Goal: Transaction & Acquisition: Obtain resource

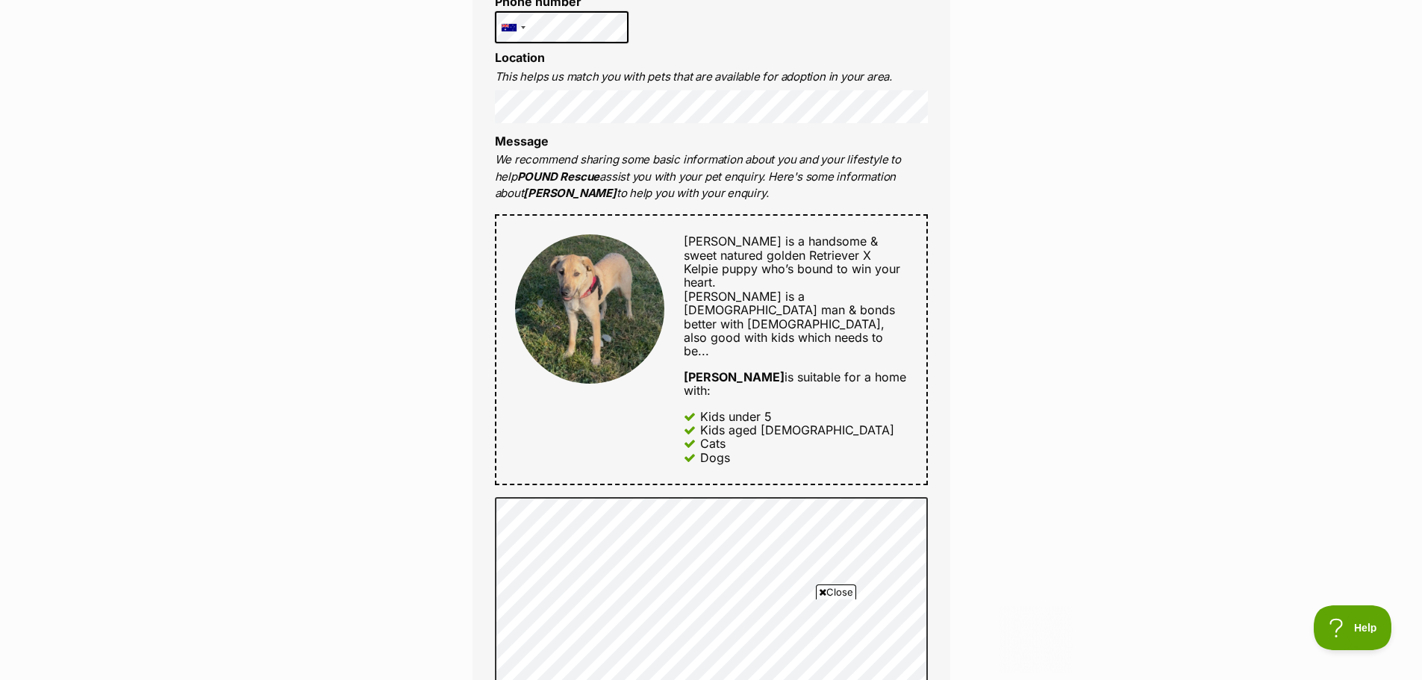
click at [1251, 371] on div "Enquire about Cooper Want to increase your chances of a successful enquiry? Upd…" at bounding box center [711, 416] width 1422 height 1754
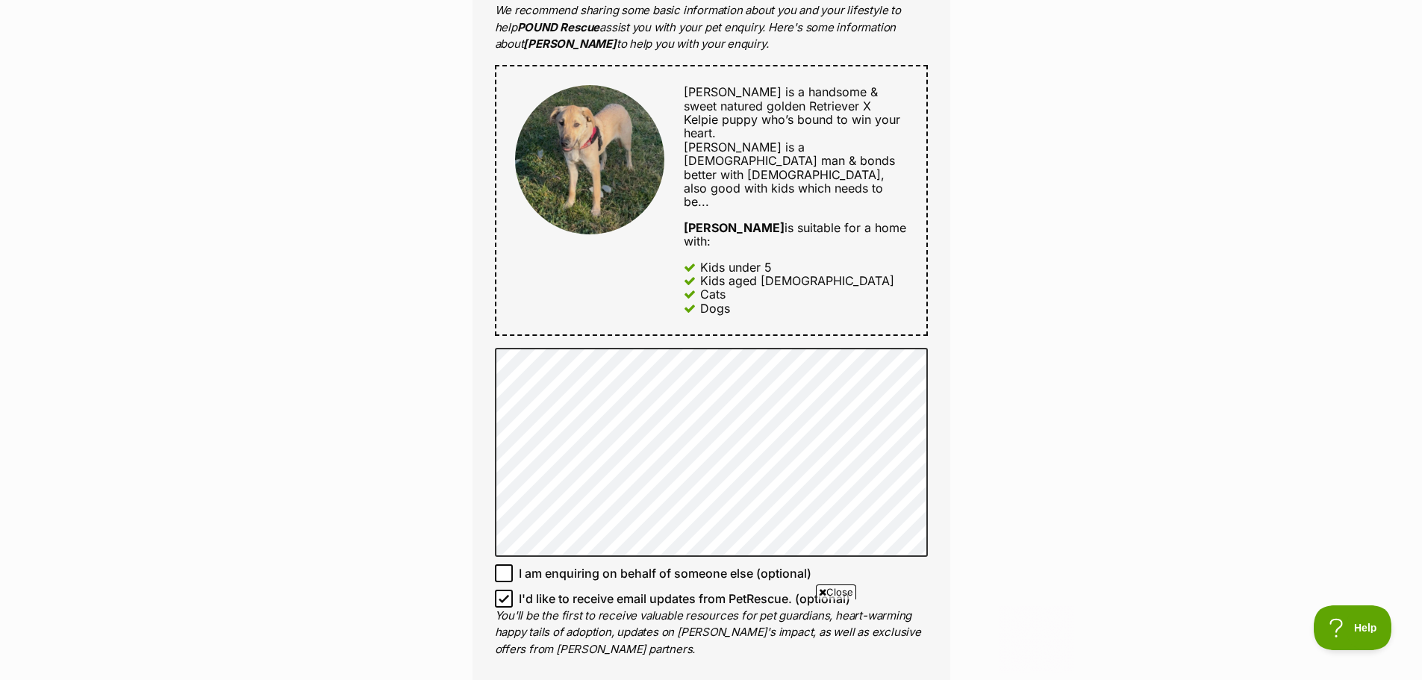
click at [503, 593] on icon at bounding box center [504, 598] width 10 height 10
click at [503, 590] on input "I'd like to receive email updates from PetRescue. (optional)" at bounding box center [504, 599] width 18 height 18
checkbox input "false"
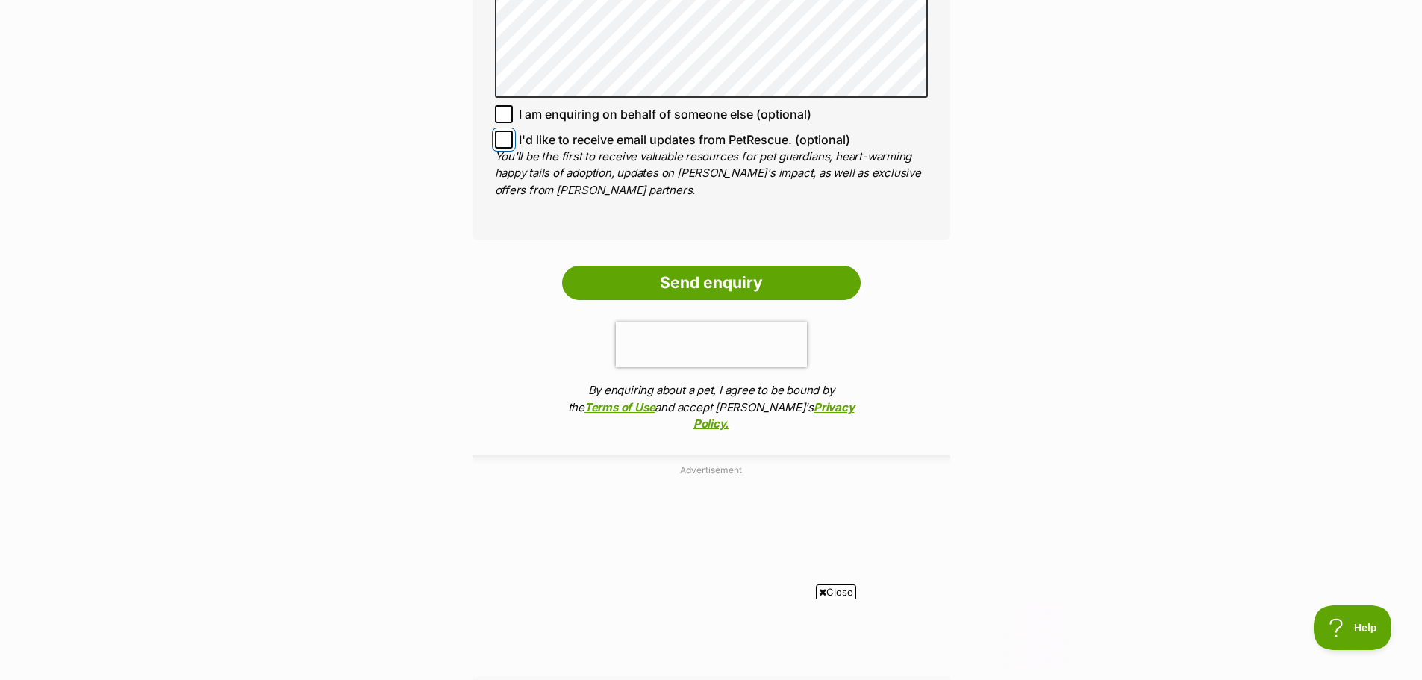
scroll to position [1269, 0]
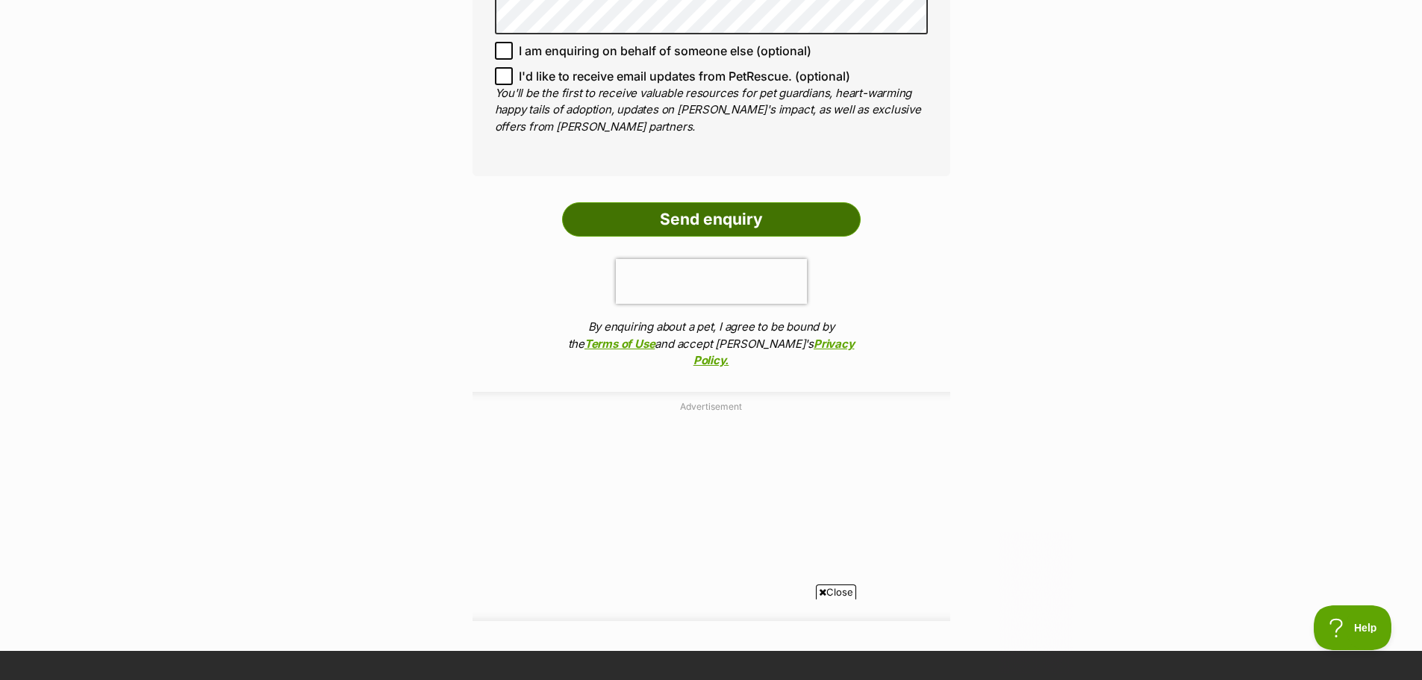
click at [756, 202] on input "Send enquiry" at bounding box center [711, 219] width 299 height 34
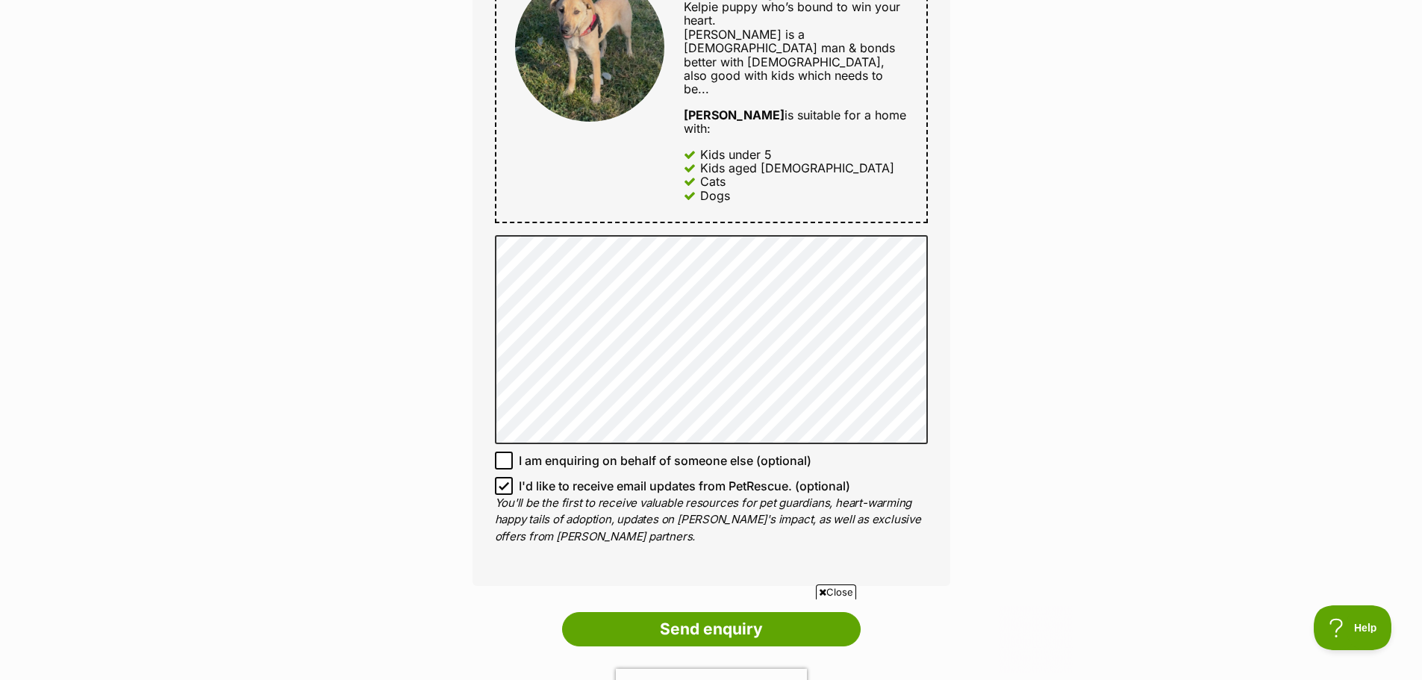
scroll to position [1194, 0]
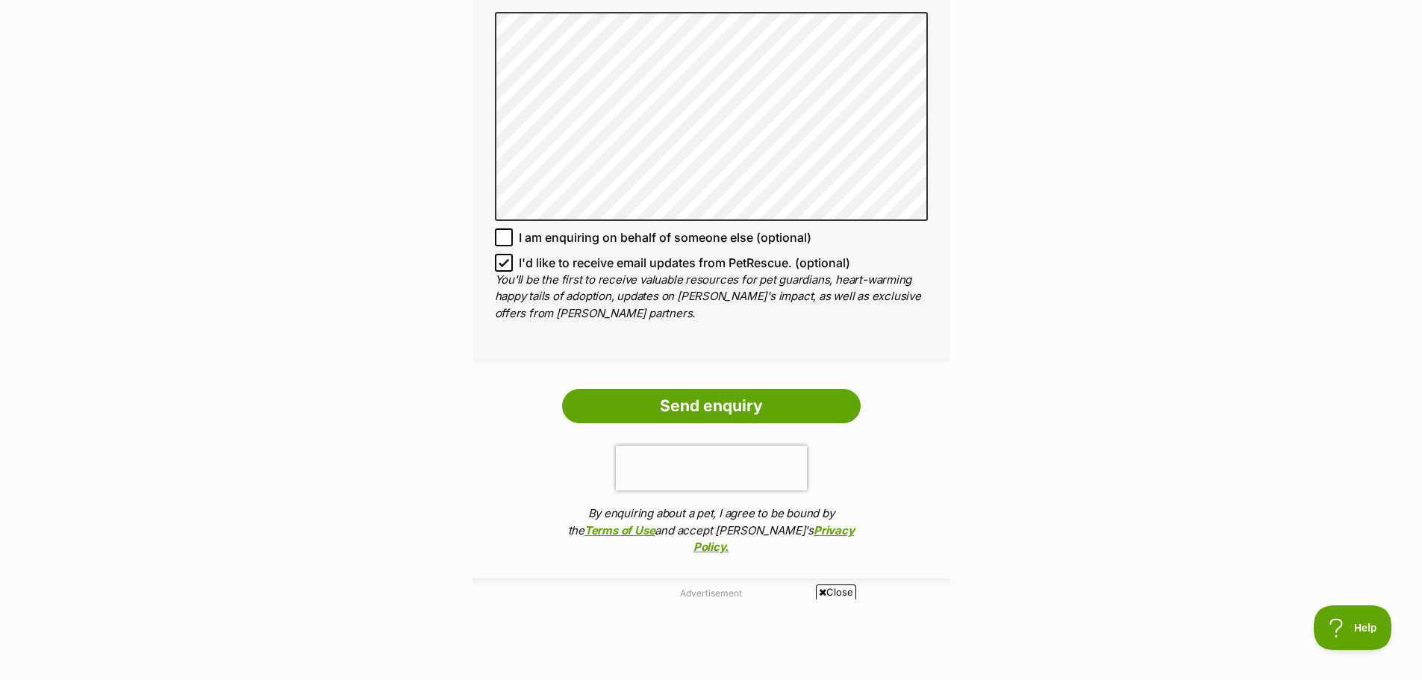
click at [503, 258] on icon at bounding box center [504, 263] width 10 height 10
click at [503, 254] on input "I'd like to receive email updates from PetRescue. (optional)" at bounding box center [504, 263] width 18 height 18
checkbox input "false"
click at [780, 389] on input "Send enquiry" at bounding box center [711, 406] width 299 height 34
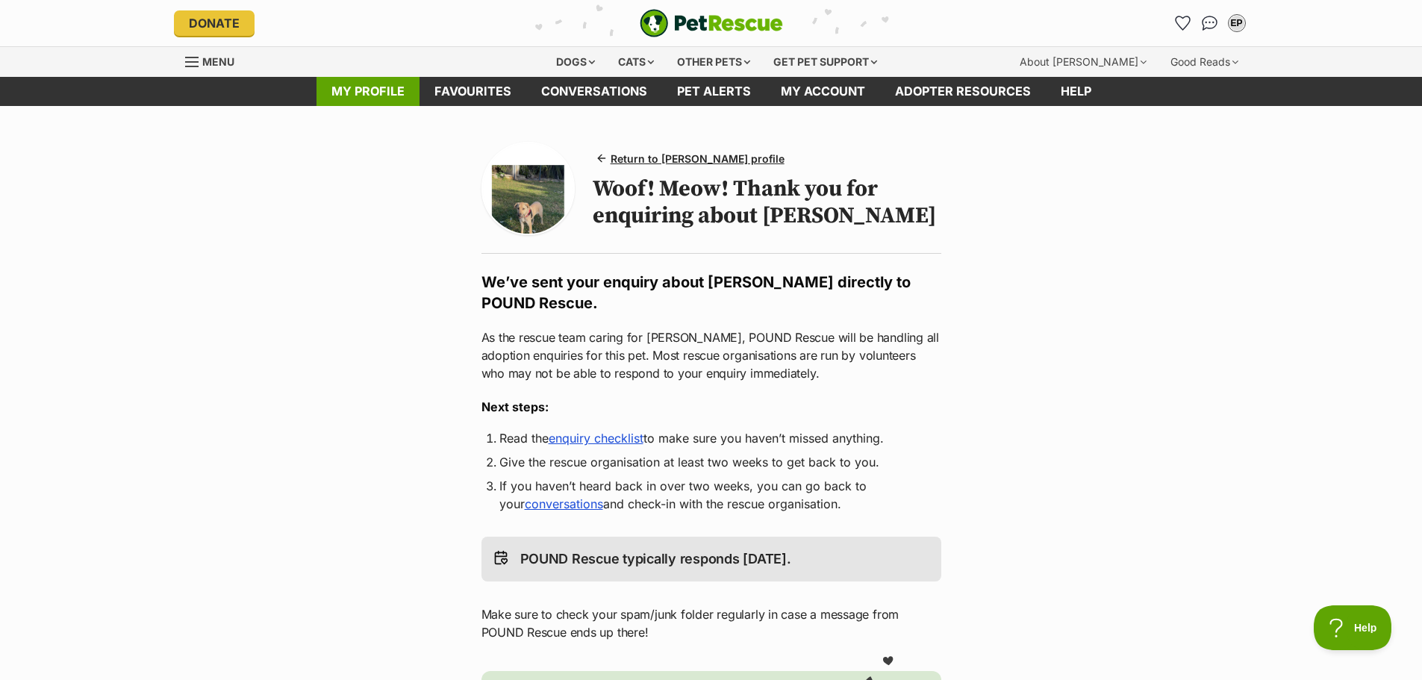
click at [393, 90] on link "My profile" at bounding box center [368, 91] width 103 height 29
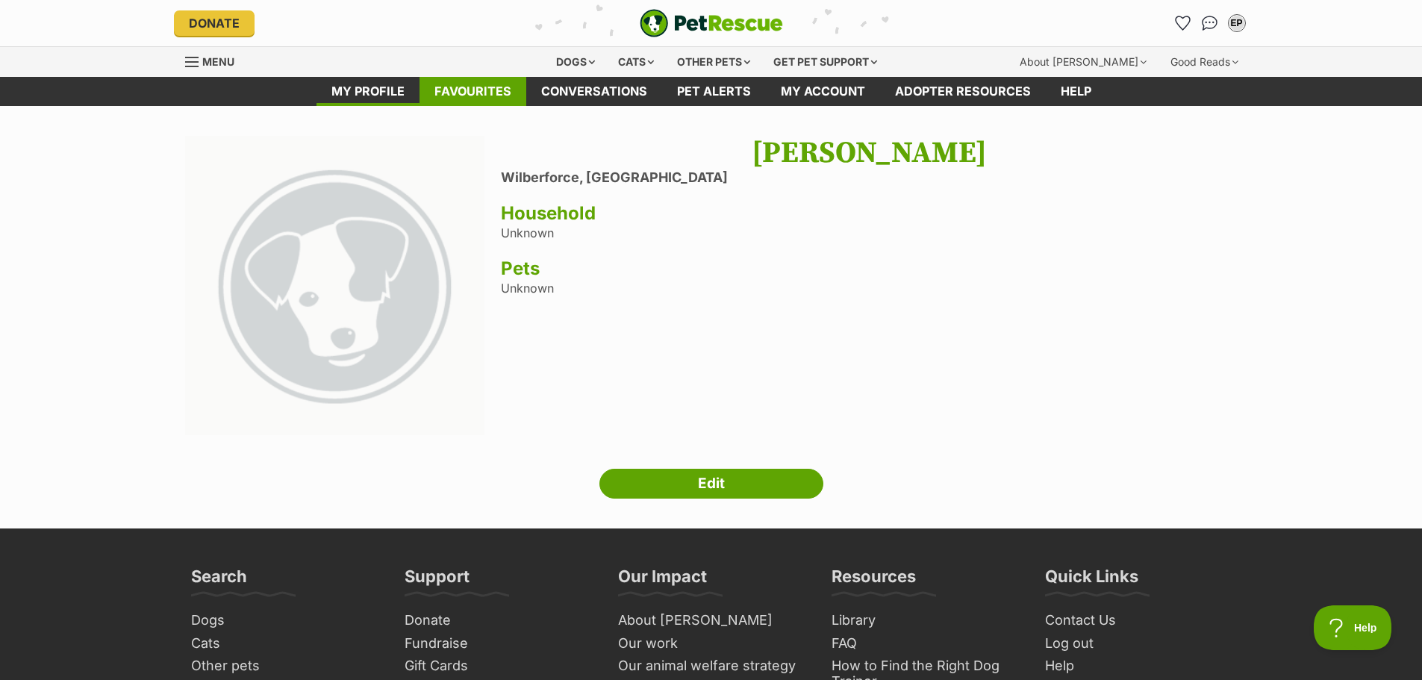
click at [476, 94] on link "Favourites" at bounding box center [473, 91] width 107 height 29
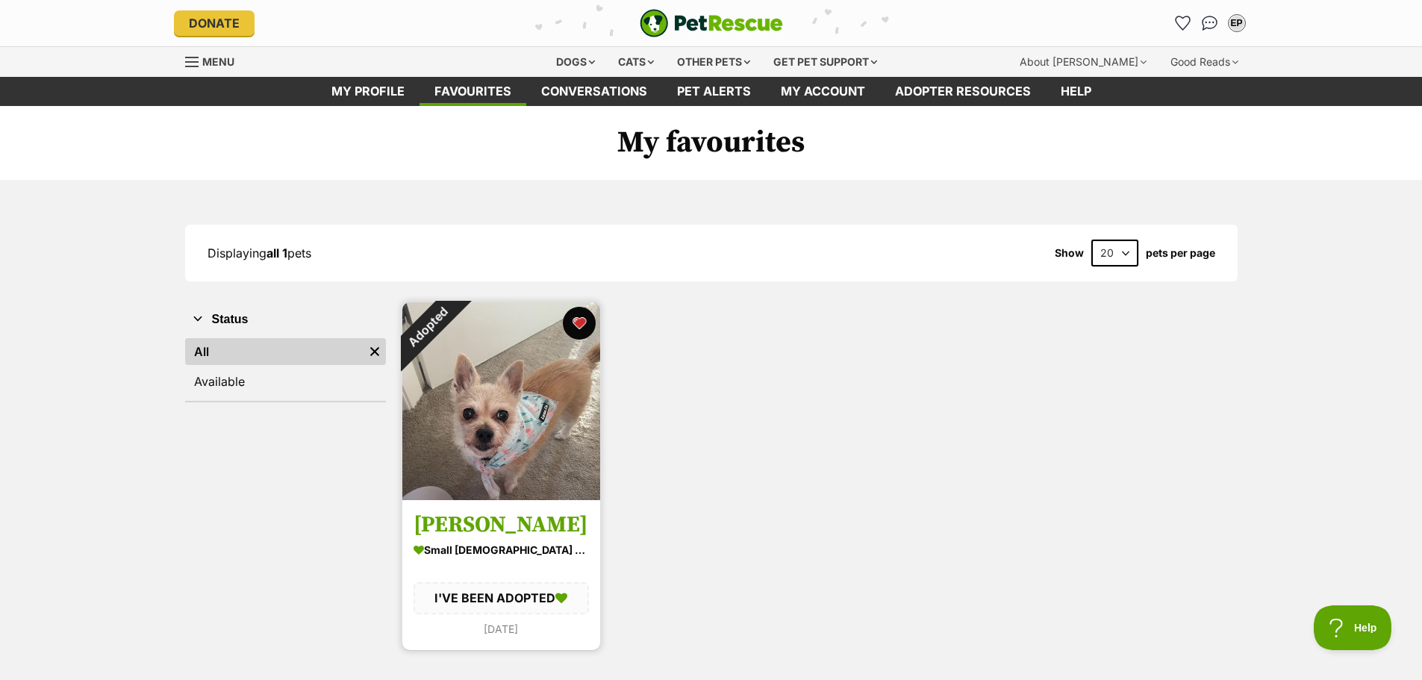
click at [582, 325] on button "favourite" at bounding box center [579, 323] width 33 height 33
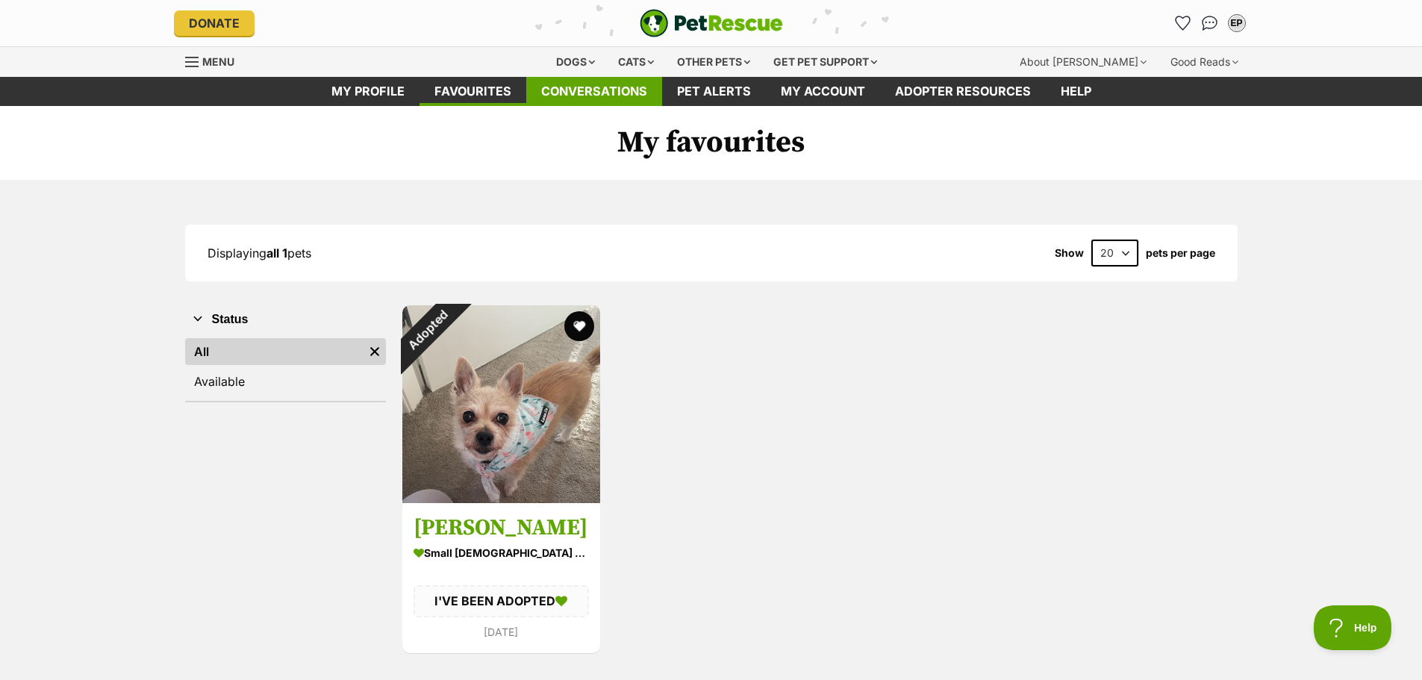
click at [596, 90] on link "Conversations" at bounding box center [594, 91] width 136 height 29
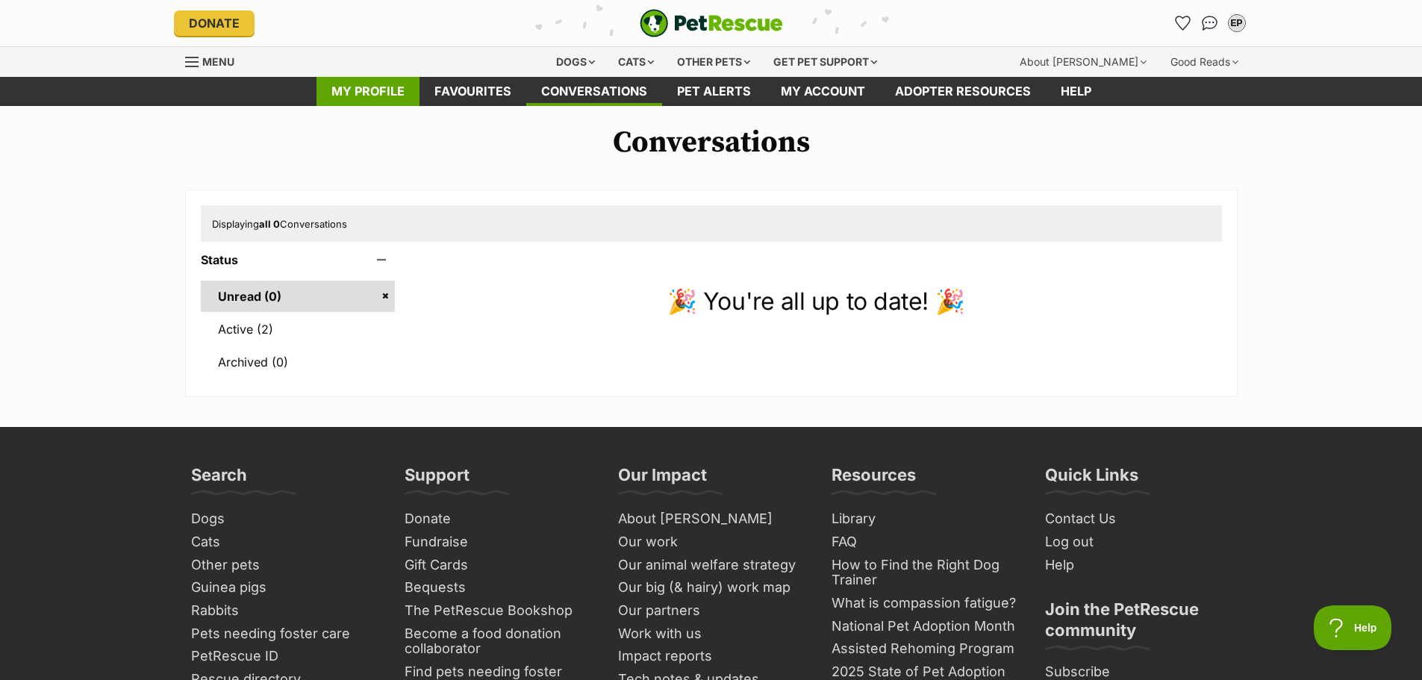
click at [378, 90] on link "My profile" at bounding box center [368, 91] width 103 height 29
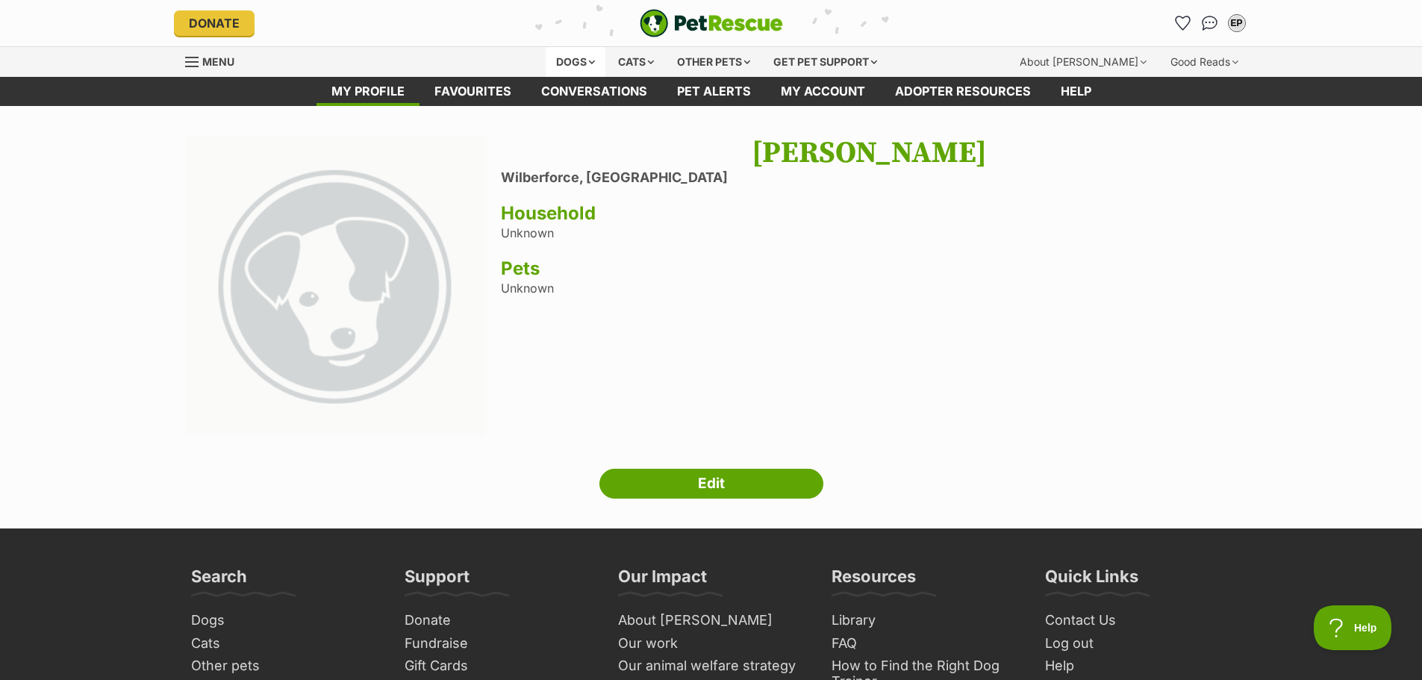
click at [553, 59] on div "Dogs" at bounding box center [576, 62] width 60 height 30
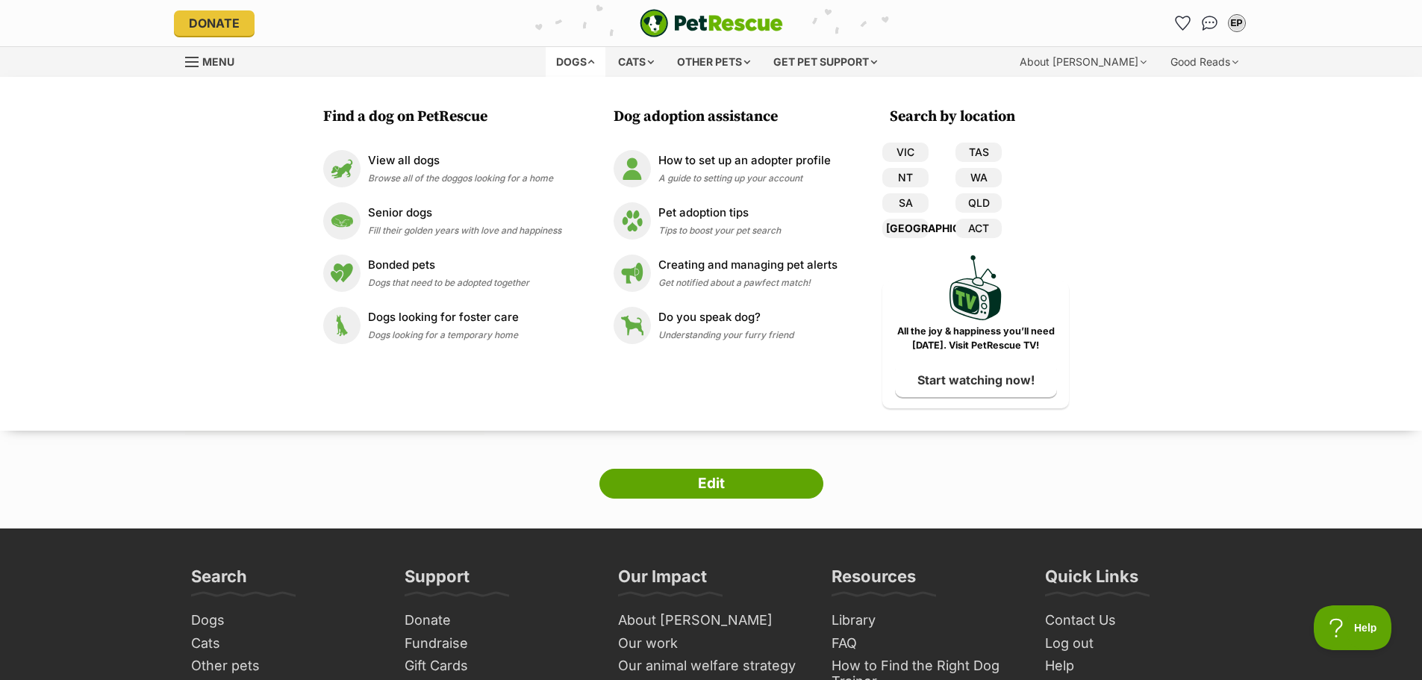
click at [905, 226] on link "[GEOGRAPHIC_DATA]" at bounding box center [905, 228] width 46 height 19
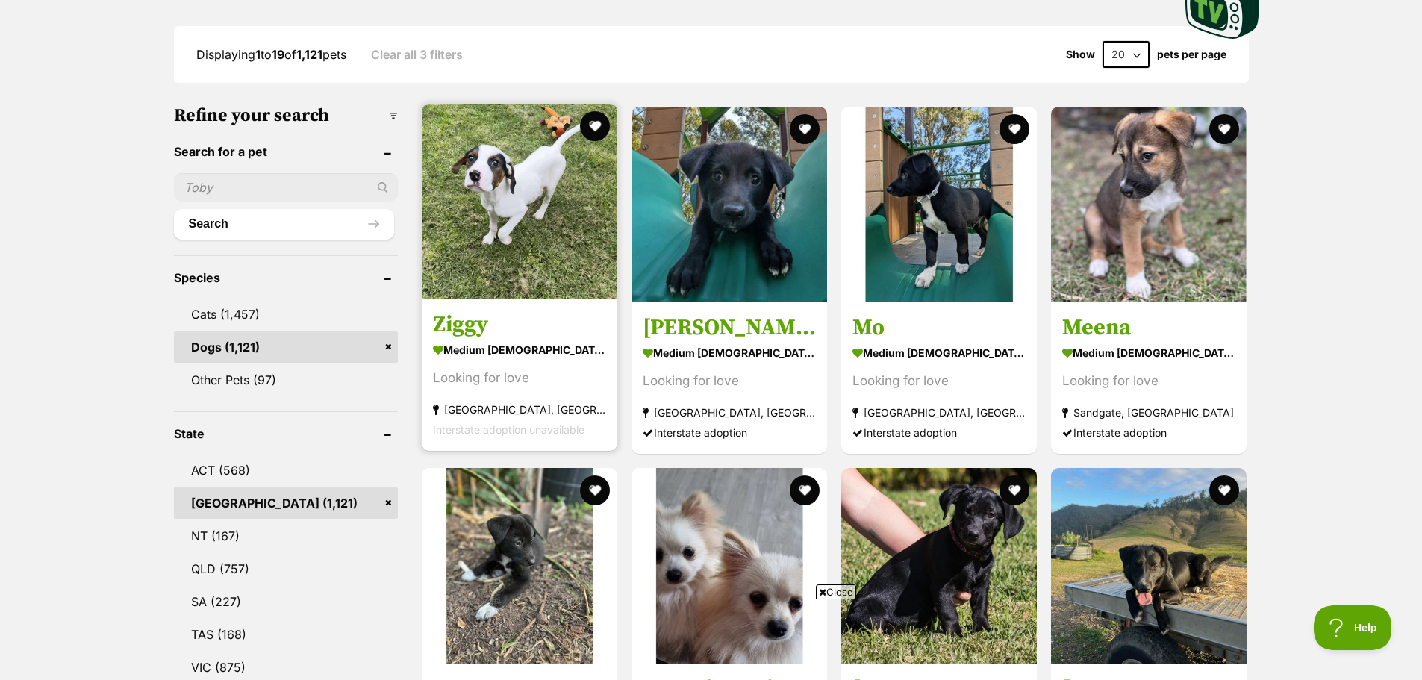
scroll to position [299, 0]
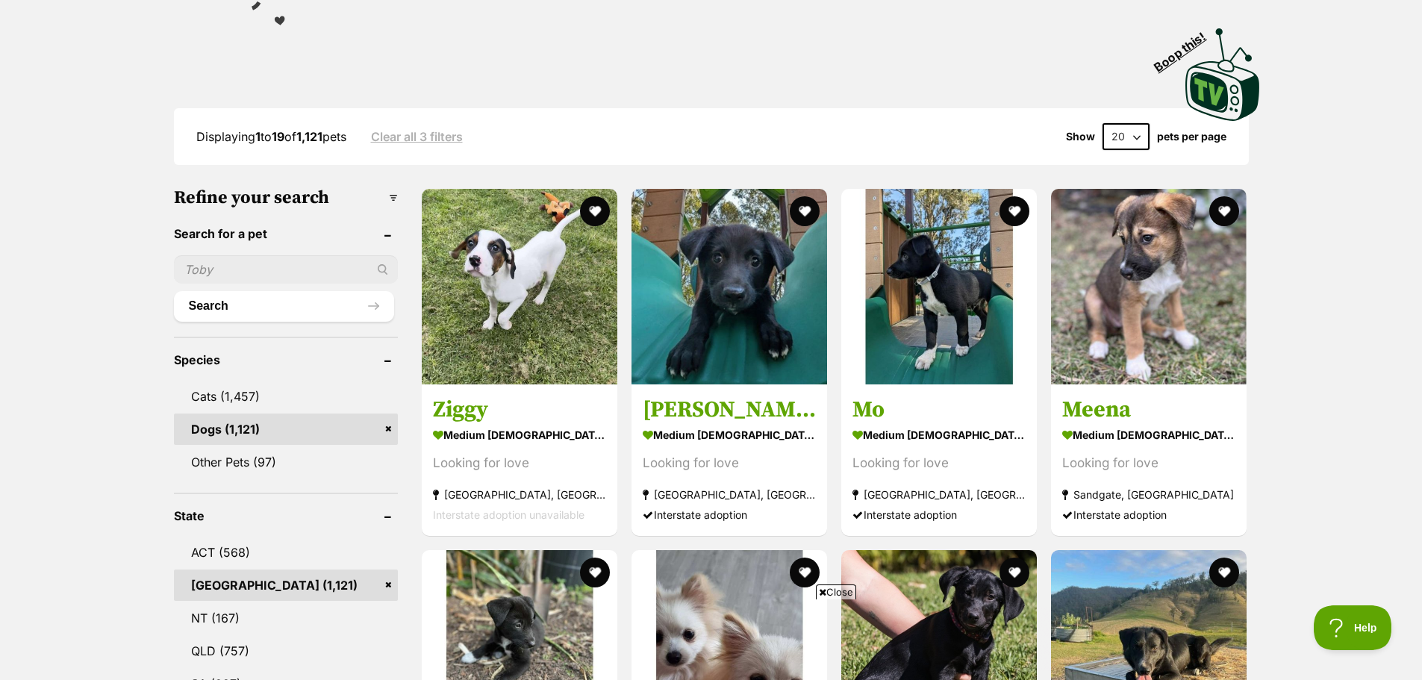
click at [234, 272] on input "text" at bounding box center [286, 269] width 224 height 28
type input "[PERSON_NAME]"
click at [240, 302] on button "Search" at bounding box center [284, 306] width 220 height 30
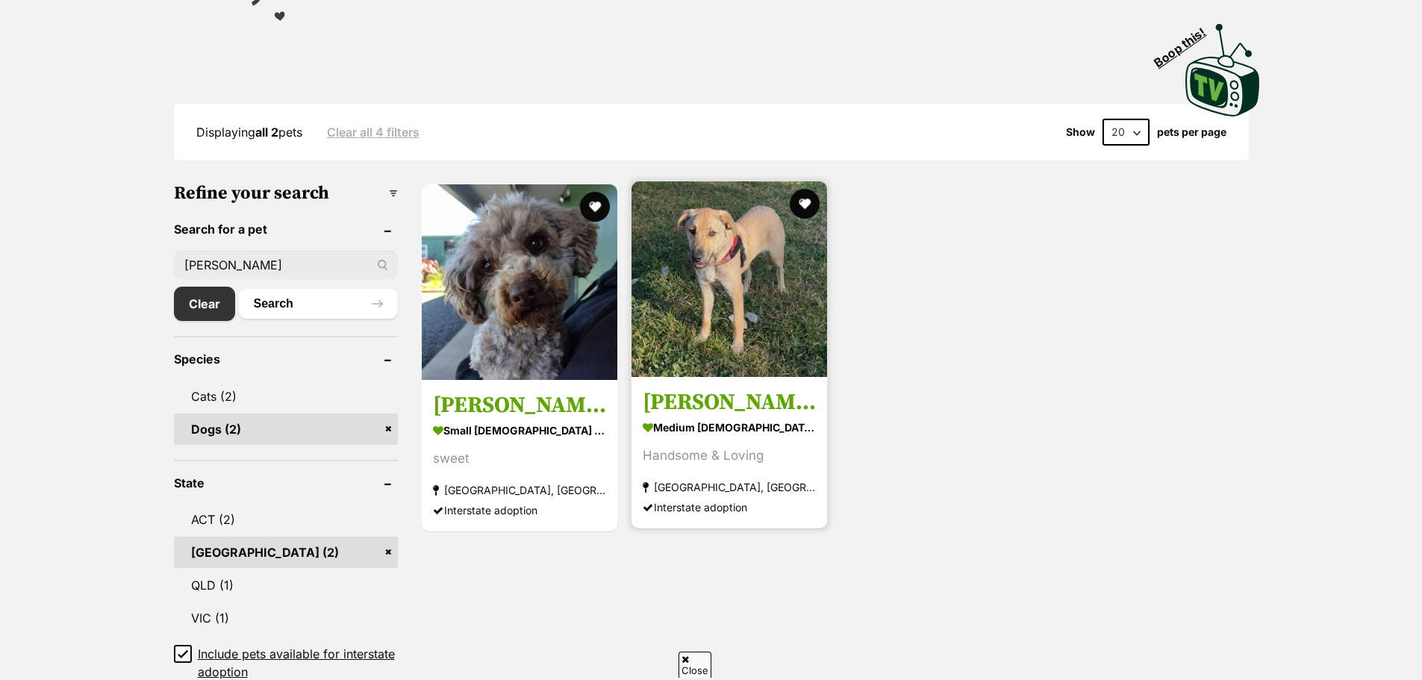
click at [696, 275] on img at bounding box center [730, 279] width 196 height 196
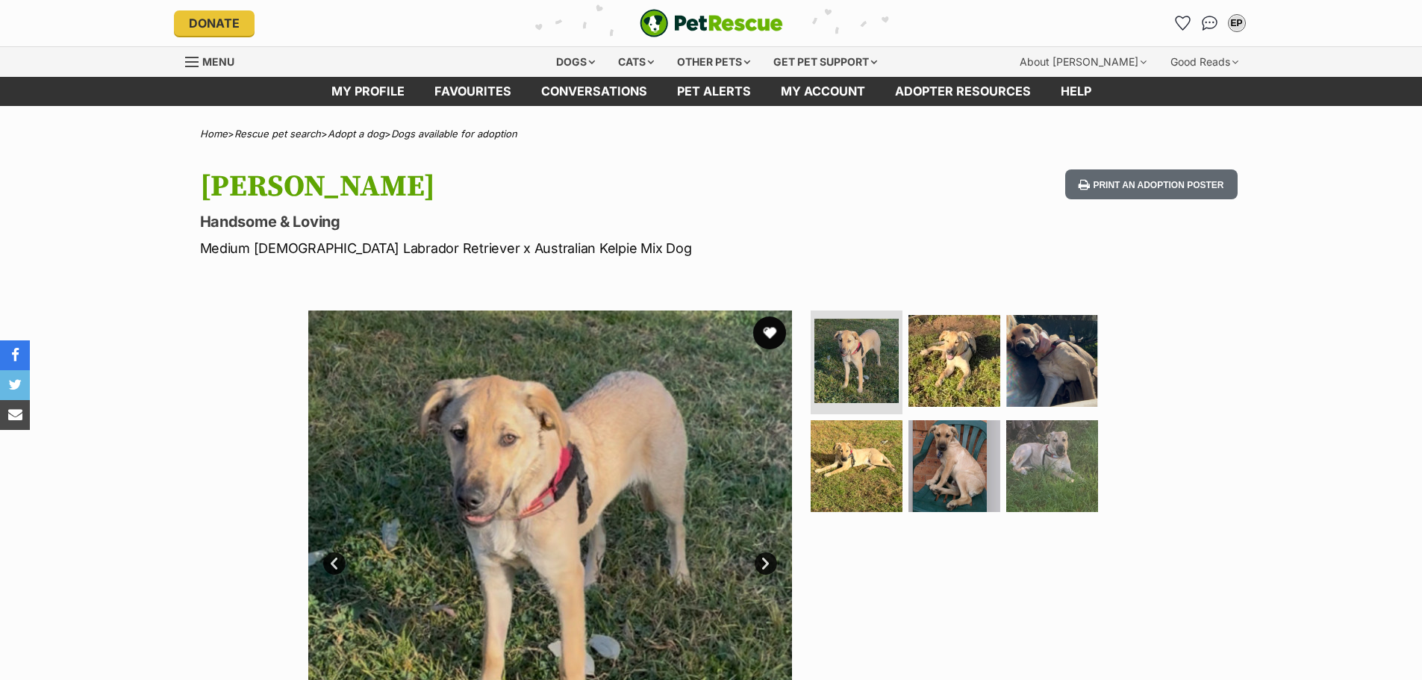
click at [770, 333] on button "favourite" at bounding box center [769, 333] width 33 height 33
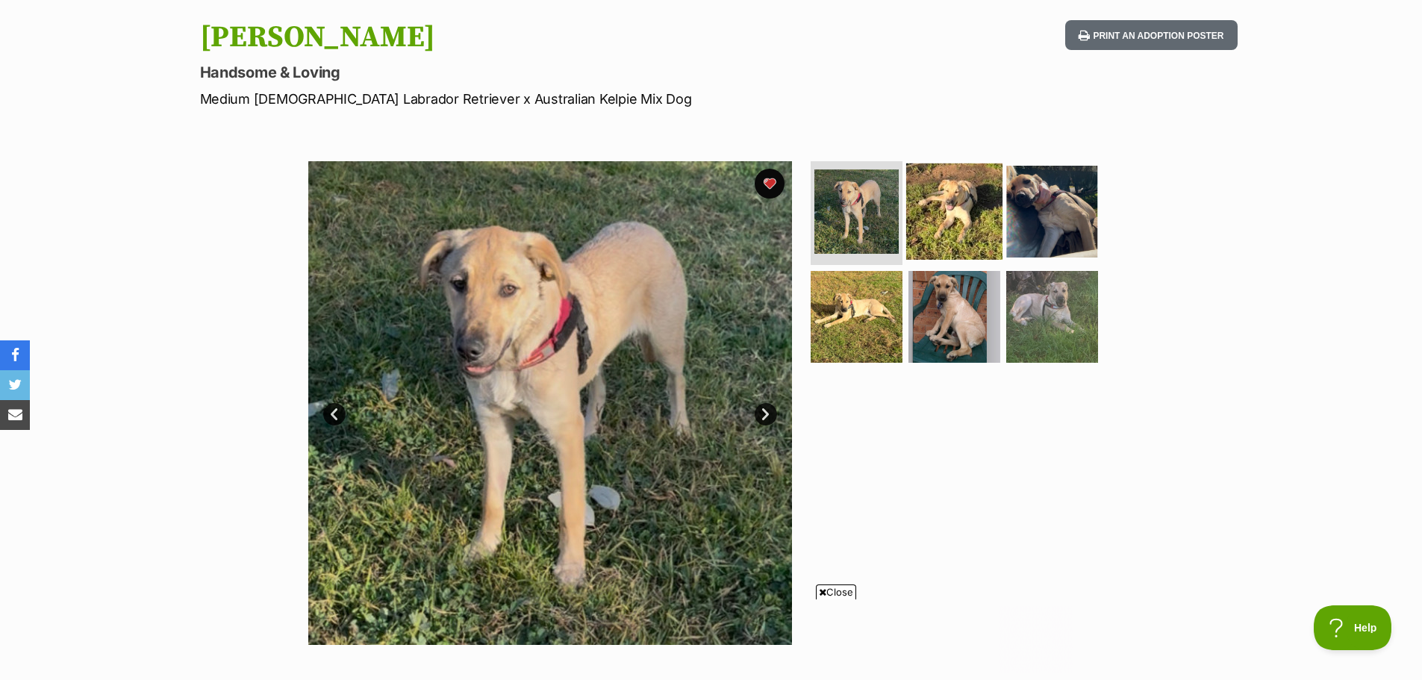
click at [940, 217] on img at bounding box center [954, 211] width 96 height 96
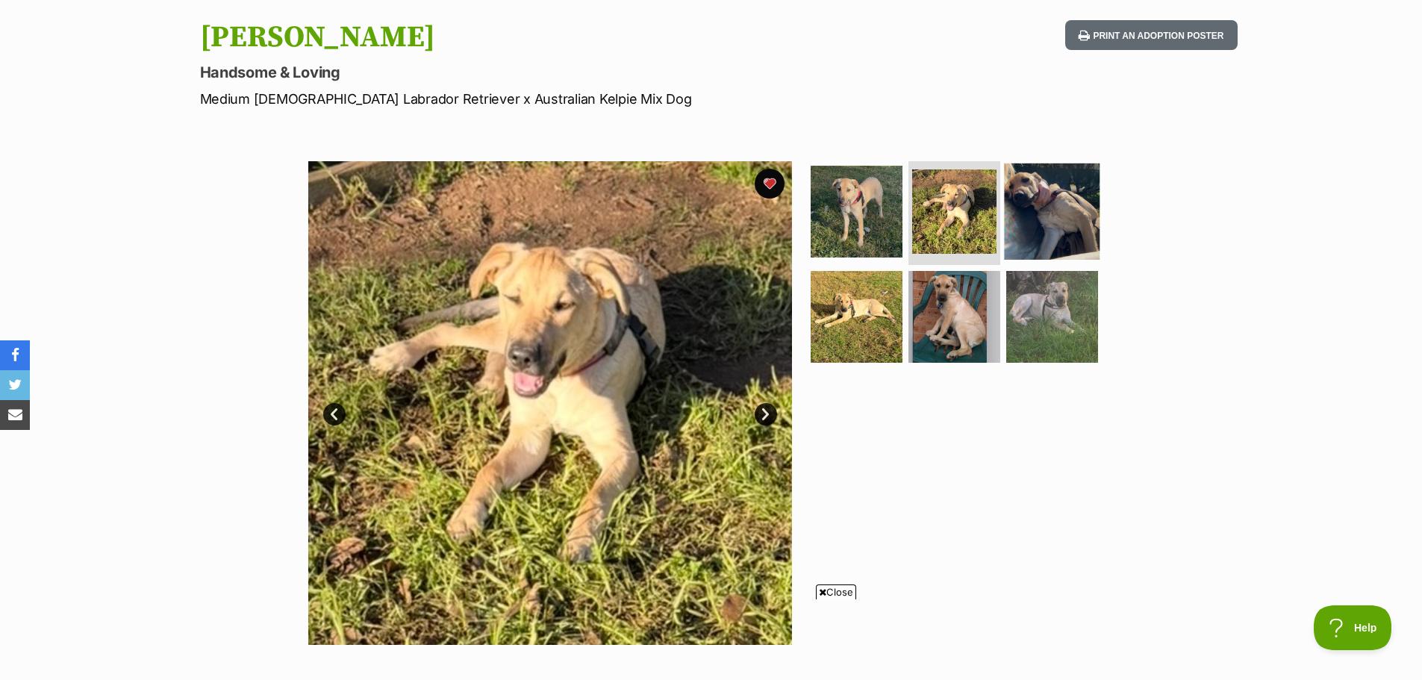
click at [1040, 199] on img at bounding box center [1052, 211] width 96 height 96
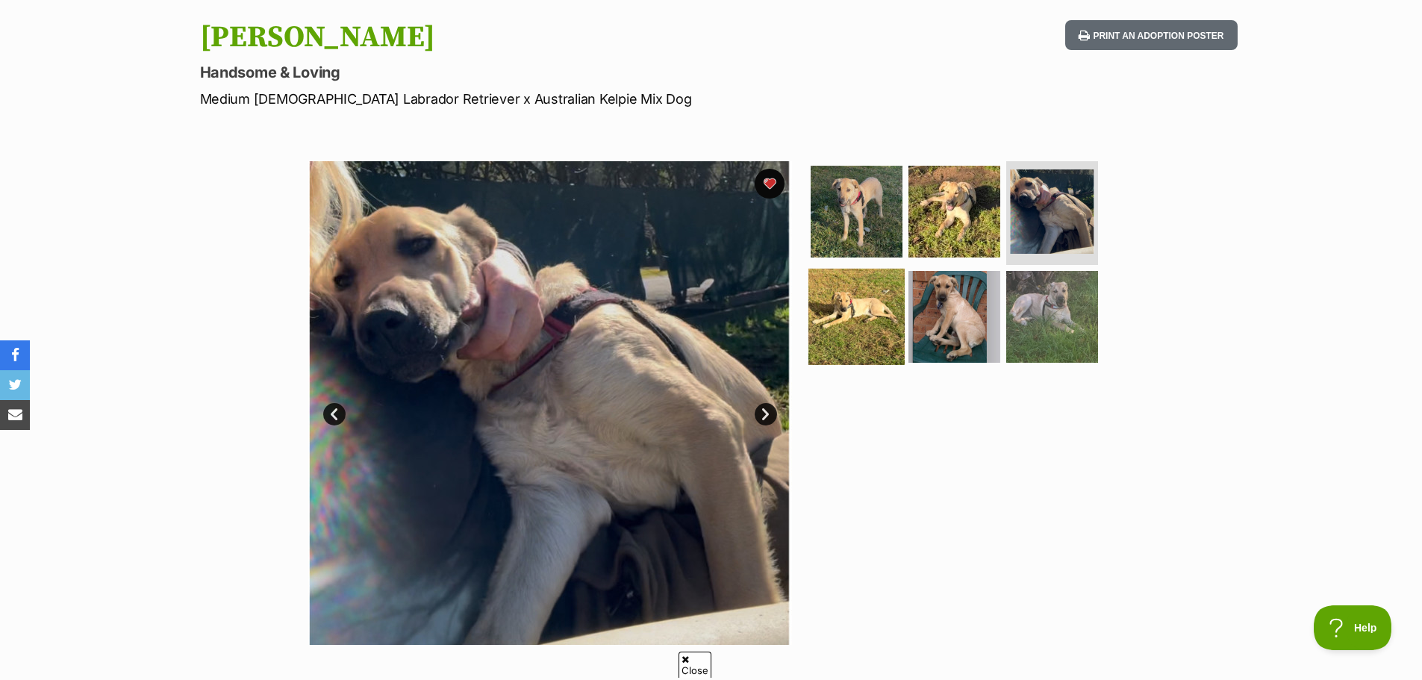
click at [859, 321] on img at bounding box center [856, 317] width 96 height 96
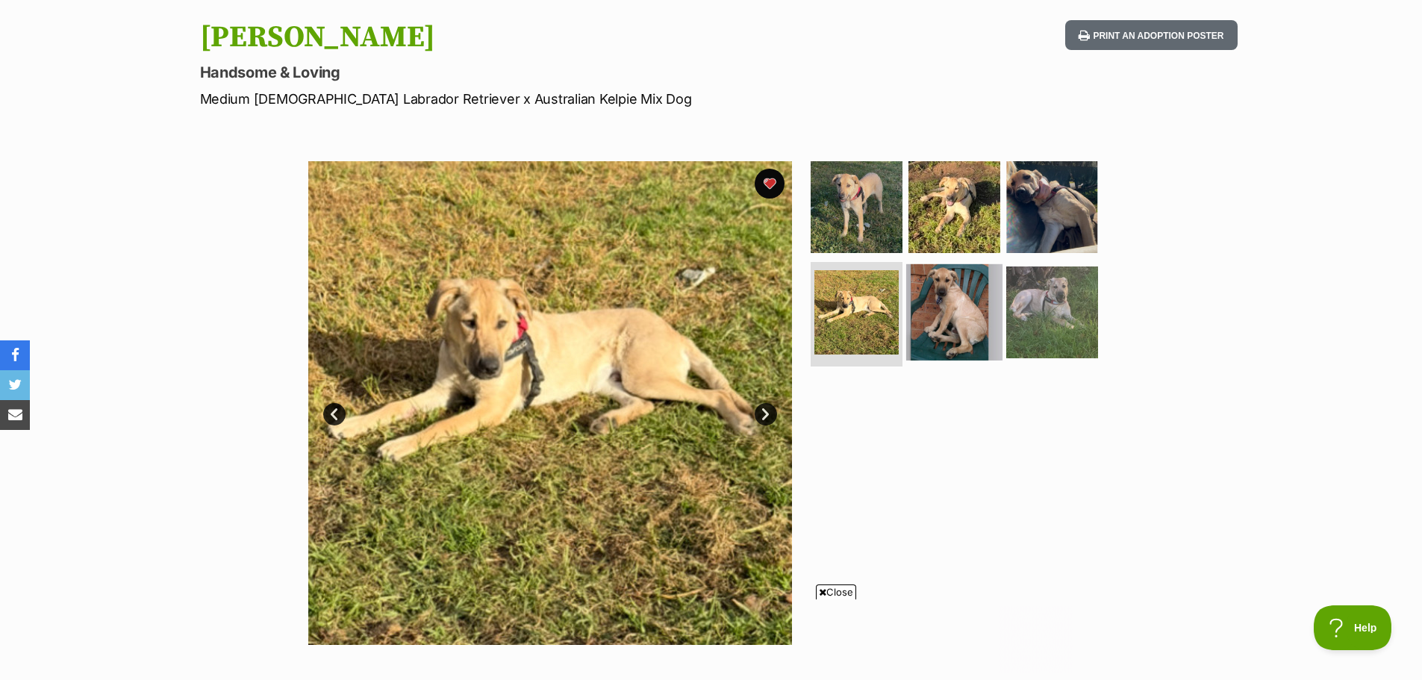
click at [957, 319] on img at bounding box center [954, 312] width 96 height 96
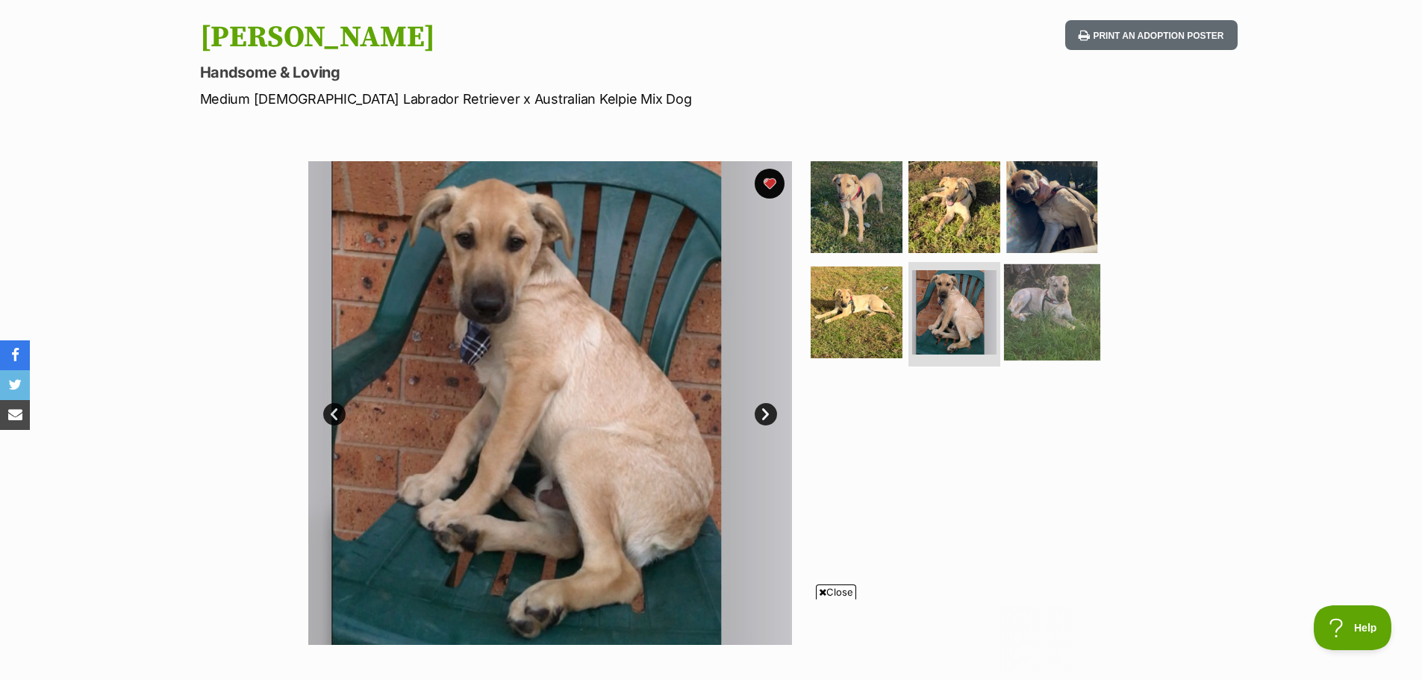
click at [1065, 308] on img at bounding box center [1052, 312] width 96 height 96
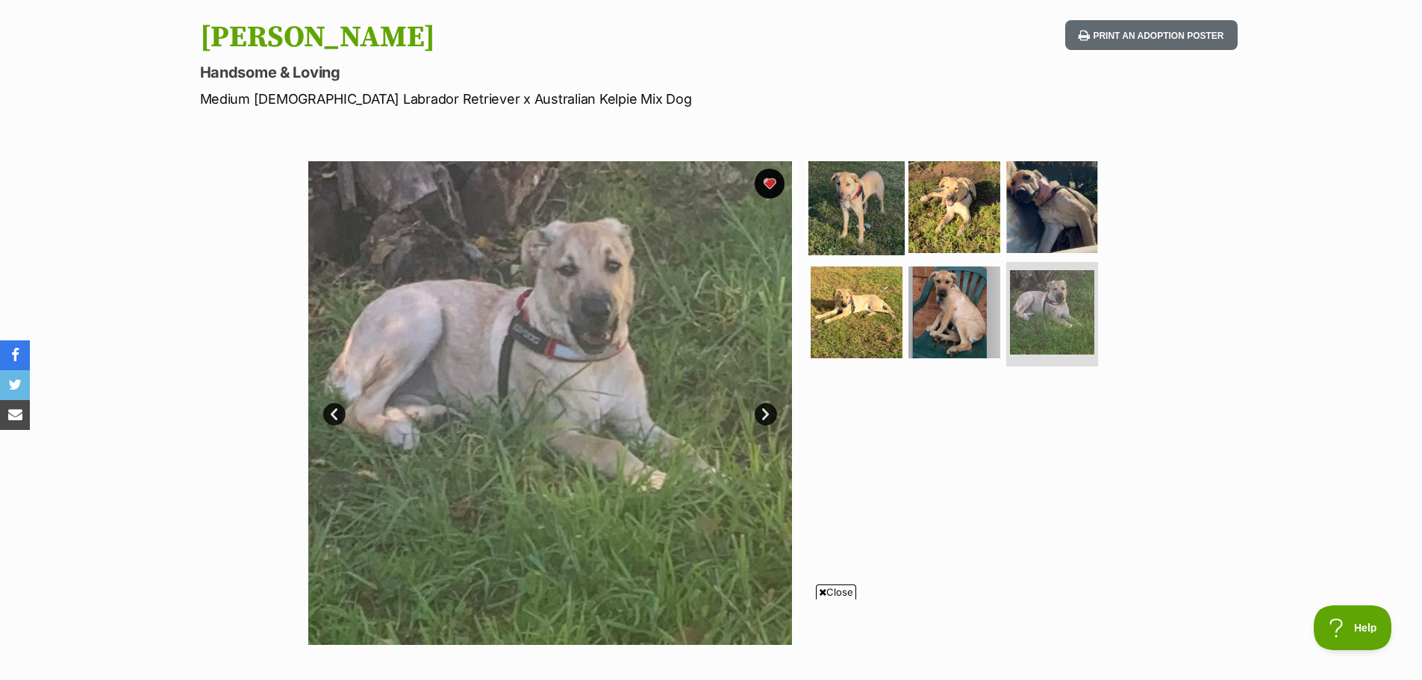
click at [854, 195] on img at bounding box center [856, 206] width 96 height 96
